Goal: Navigation & Orientation: Find specific page/section

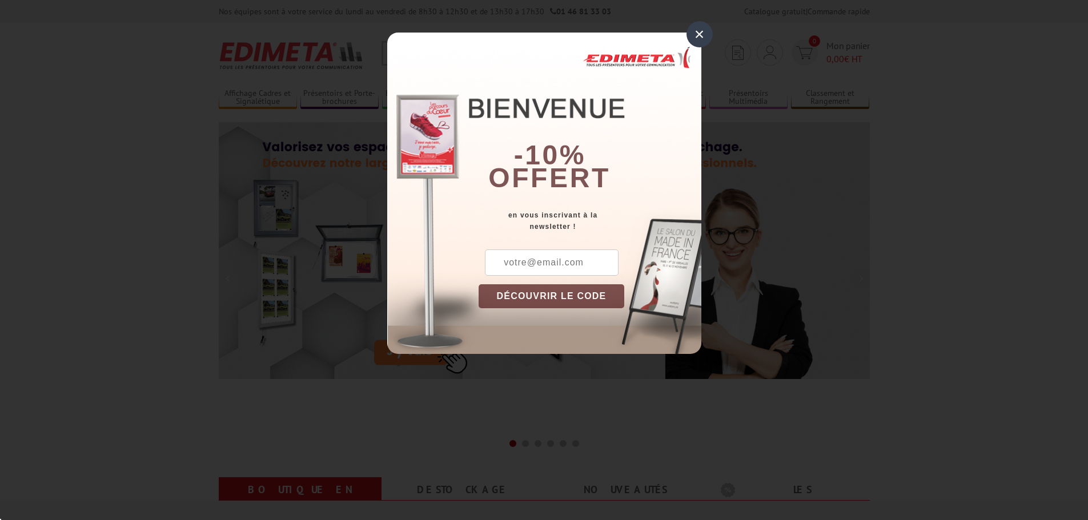
scroll to position [171, 0]
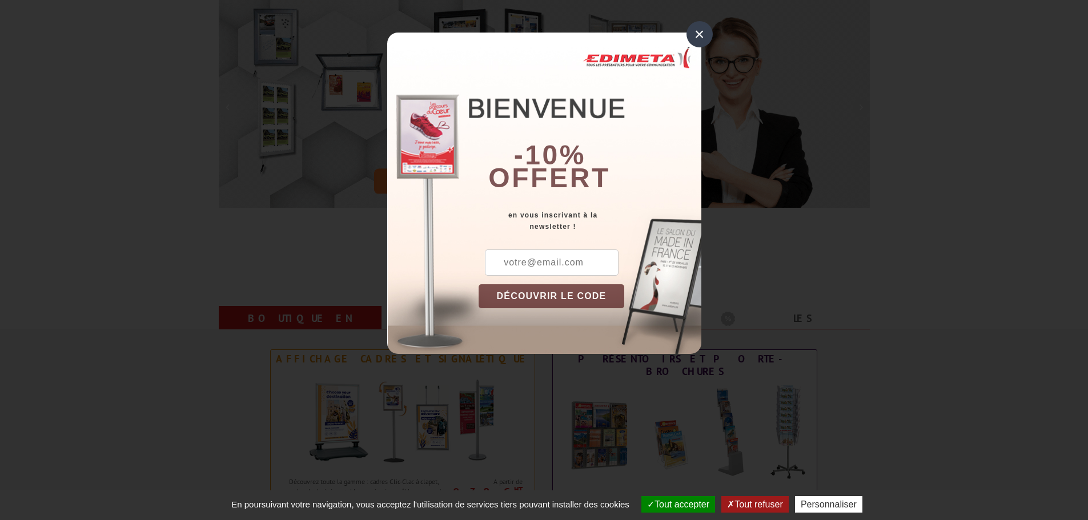
click at [697, 37] on div "×" at bounding box center [700, 34] width 26 height 26
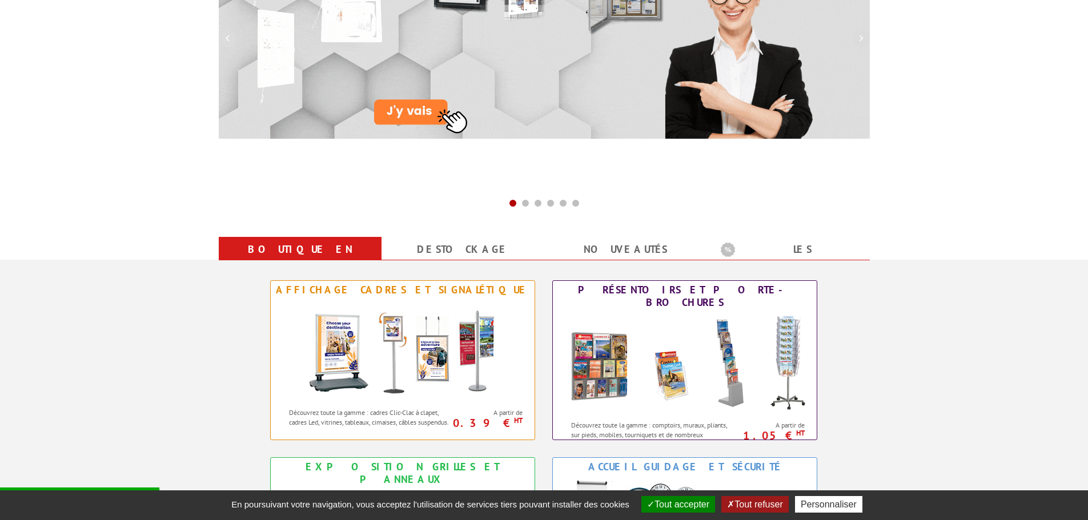
scroll to position [400, 0]
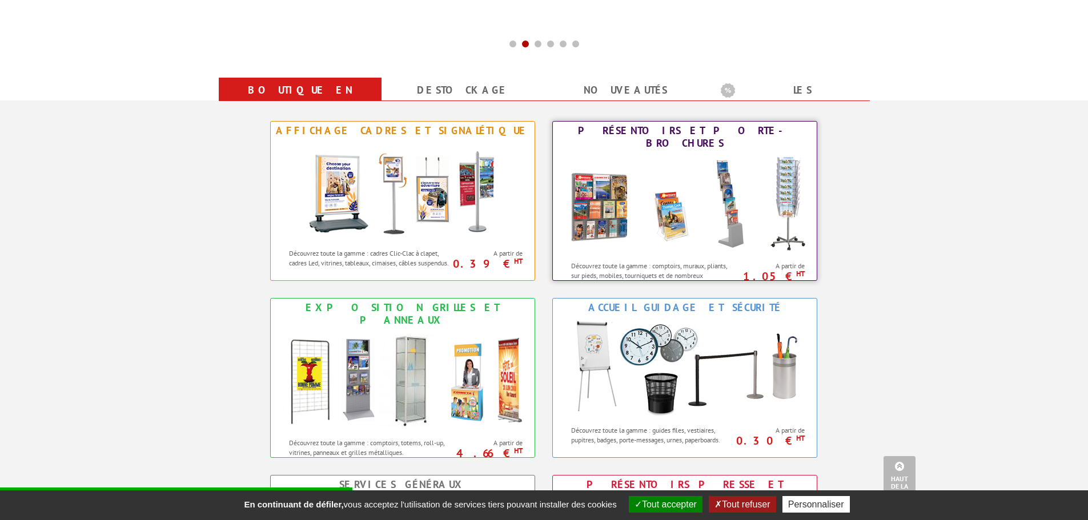
click at [753, 173] on img at bounding box center [684, 204] width 251 height 103
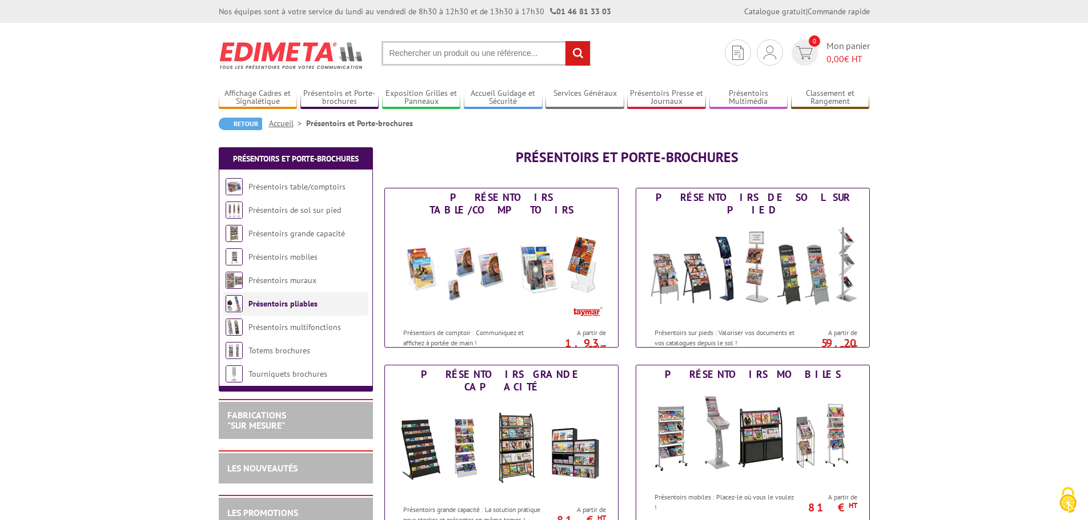
click at [273, 298] on li "Présentoirs pliables" at bounding box center [295, 303] width 145 height 23
click at [232, 303] on img at bounding box center [234, 303] width 17 height 17
